Goal: Check status: Check status

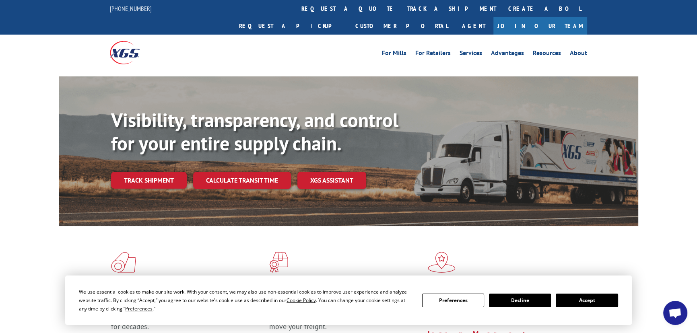
drag, startPoint x: 586, startPoint y: 295, endPoint x: 308, endPoint y: 75, distance: 354.3
click at [585, 295] on button "Accept" at bounding box center [587, 301] width 62 height 14
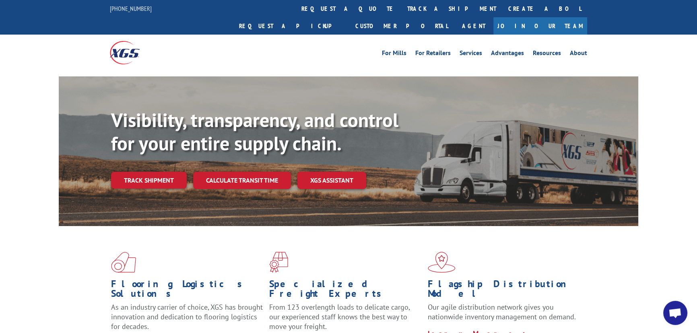
click at [401, 8] on link "track a shipment" at bounding box center [451, 8] width 101 height 17
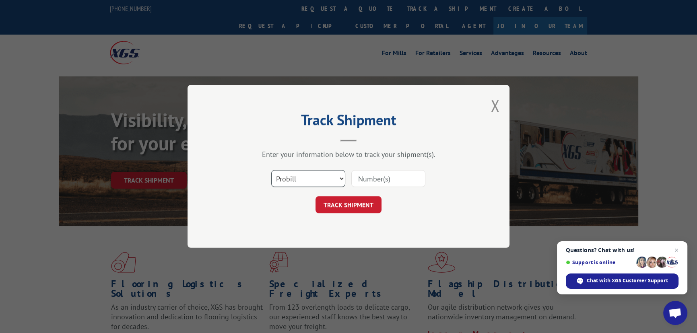
click at [291, 177] on select "Select category... Probill BOL PO" at bounding box center [308, 179] width 74 height 17
select select "bol"
click at [271, 171] on select "Select category... Probill BOL PO" at bounding box center [308, 179] width 74 height 17
click at [381, 179] on input at bounding box center [388, 179] width 74 height 17
paste input "2879940"
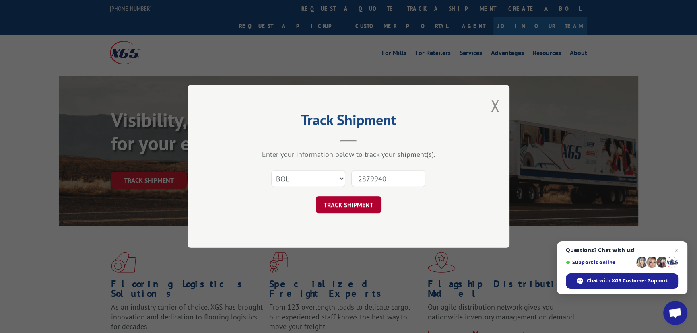
type input "2879940"
click at [364, 199] on button "TRACK SHIPMENT" at bounding box center [349, 205] width 66 height 17
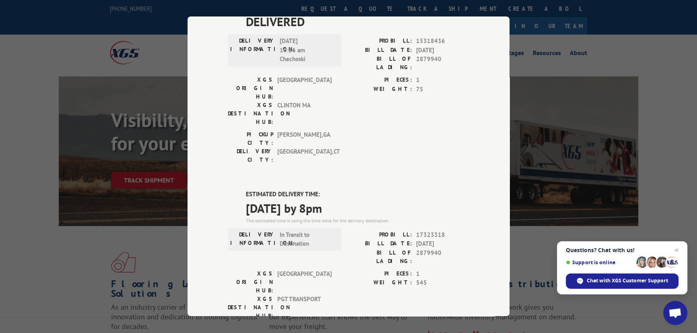
scroll to position [219, 0]
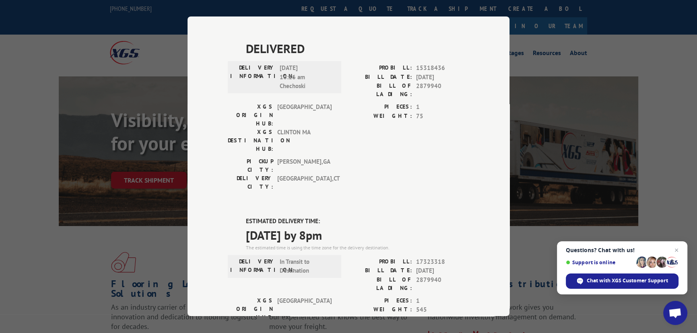
drag, startPoint x: 243, startPoint y: 146, endPoint x: 350, endPoint y: 165, distance: 108.9
click at [350, 217] on div "ESTIMATED DELIVERY TIME: [DATE] by 8pm The estimated time is using the time zon…" at bounding box center [357, 234] width 223 height 35
drag, startPoint x: 331, startPoint y: 165, endPoint x: 330, endPoint y: 170, distance: 4.9
copy div "ESTIMATED DELIVERY TIME: [DATE] by 8pm"
click at [410, 141] on div "DELIVERED DELIVERY INFORMATION: [DATE] 01:20 pm [PERSON_NAME]: 13968513 BILL DA…" at bounding box center [349, 195] width 242 height 666
